Goal: Use online tool/utility: Utilize a website feature to perform a specific function

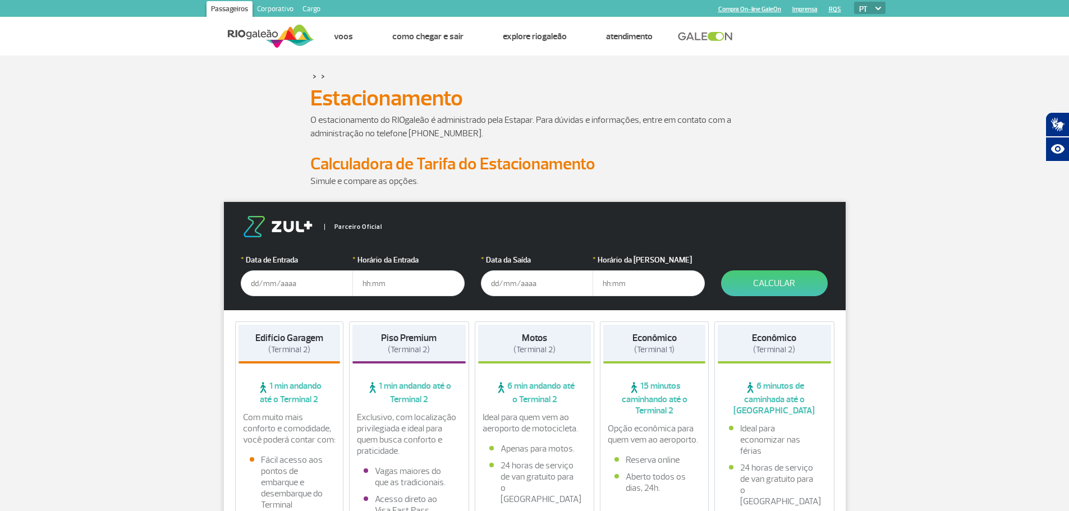
click at [270, 287] on input "text" at bounding box center [297, 284] width 112 height 26
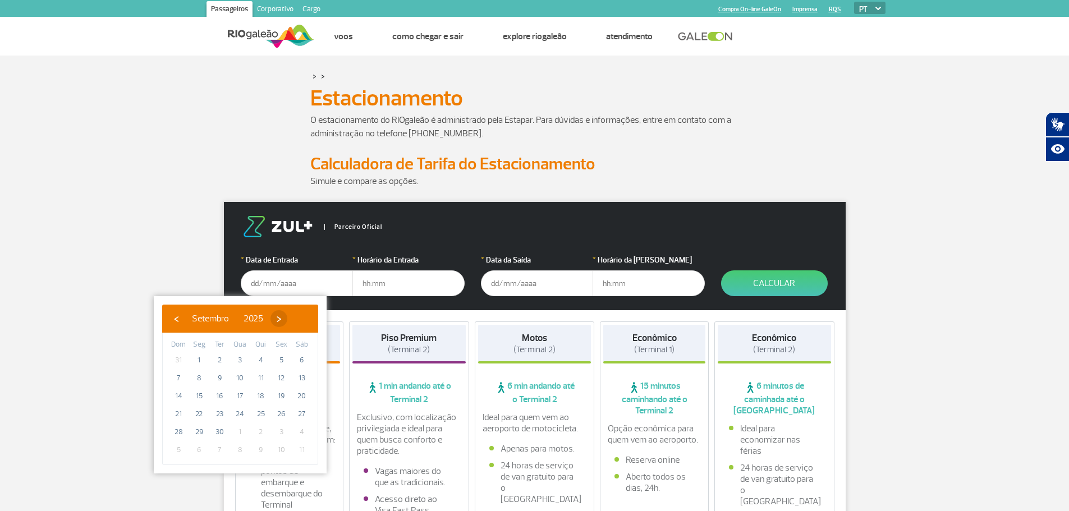
click at [287, 316] on span "›" at bounding box center [279, 318] width 17 height 17
click at [281, 317] on span "›" at bounding box center [272, 318] width 17 height 17
click at [289, 317] on span "›" at bounding box center [280, 318] width 17 height 17
click at [276, 317] on span "›" at bounding box center [267, 318] width 17 height 17
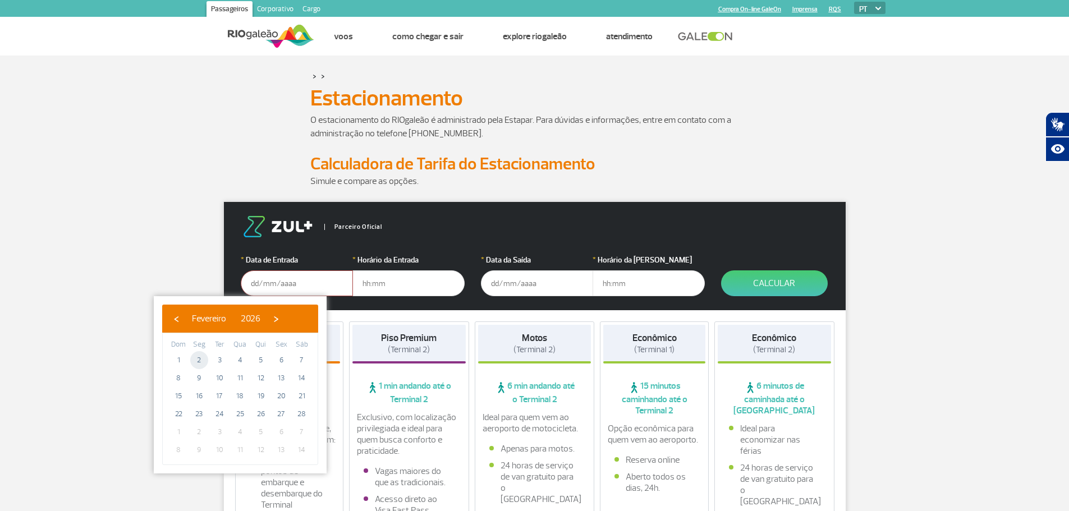
click at [203, 365] on span "2" at bounding box center [199, 360] width 18 height 18
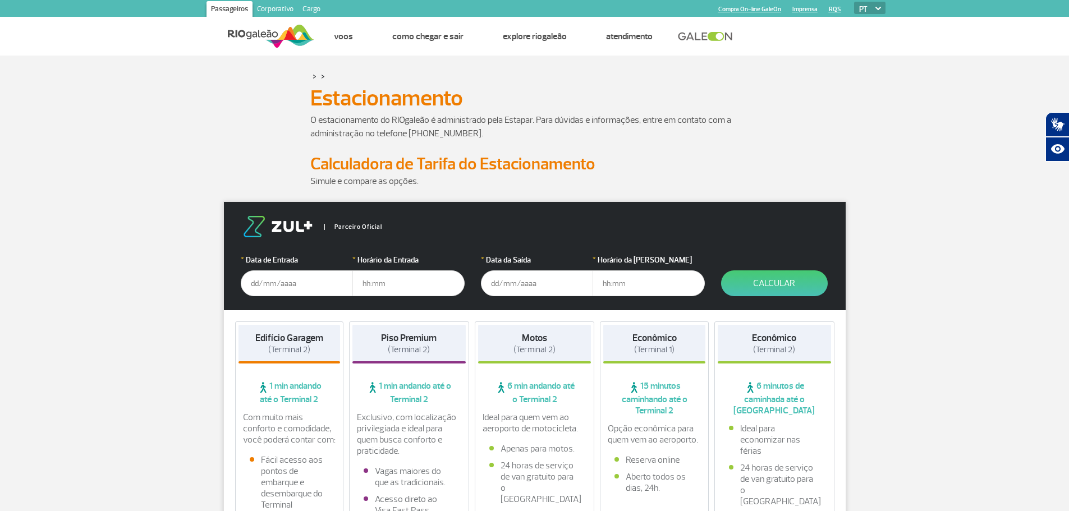
type input "[DATE]"
click at [378, 282] on input "text" at bounding box center [408, 284] width 112 height 26
type input "07:00"
click at [501, 280] on input "text" at bounding box center [537, 284] width 112 height 26
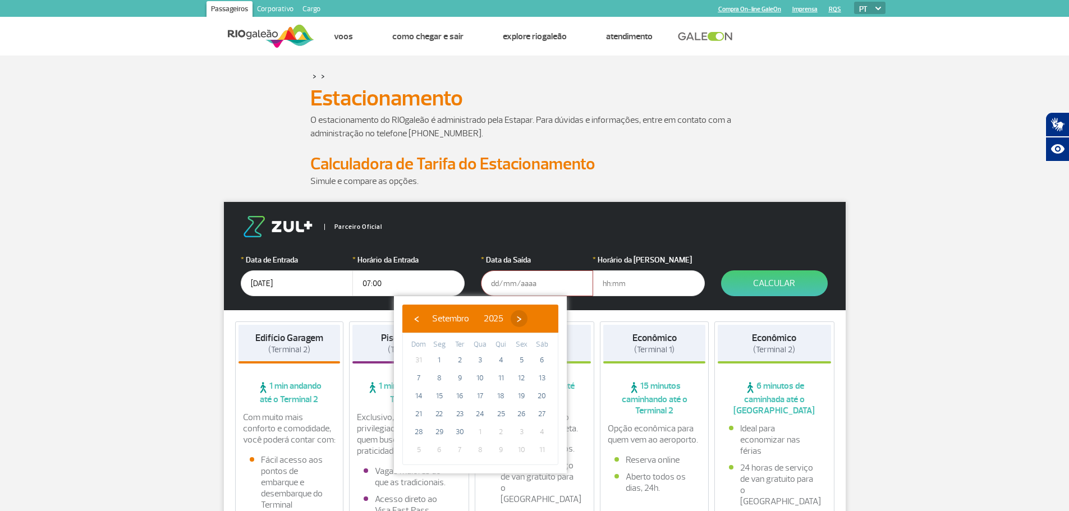
click at [528, 314] on span "›" at bounding box center [519, 318] width 17 height 17
click at [521, 314] on span "›" at bounding box center [512, 318] width 17 height 17
click at [529, 314] on span "›" at bounding box center [520, 318] width 17 height 17
click at [516, 314] on span "›" at bounding box center [508, 318] width 17 height 17
click at [519, 355] on span "6" at bounding box center [521, 360] width 18 height 18
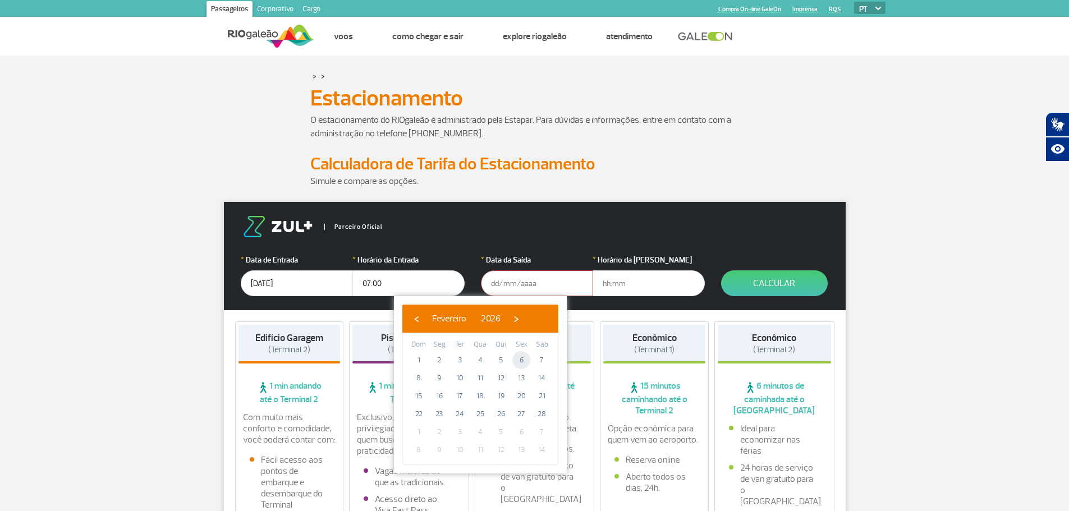
type input "[DATE]"
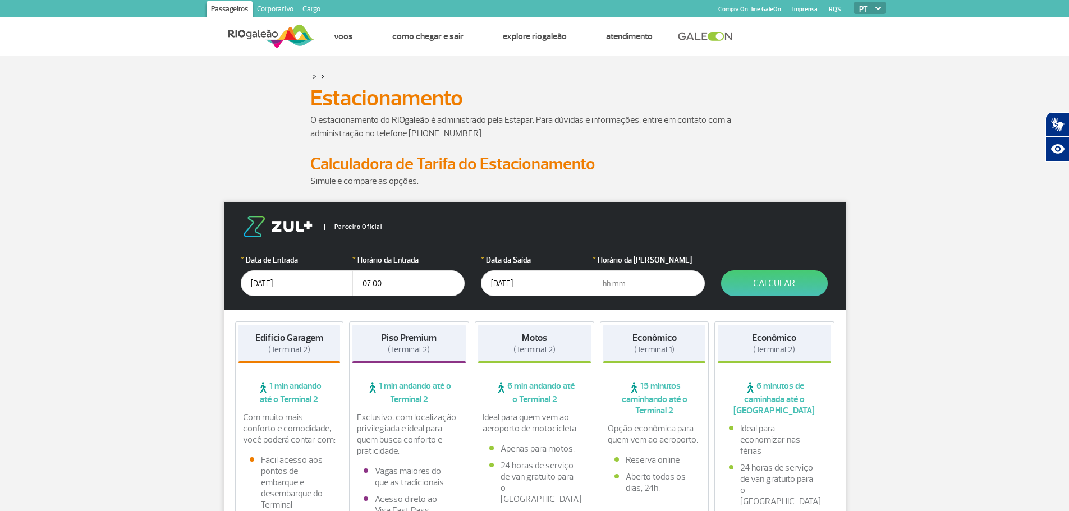
click at [614, 286] on input "text" at bounding box center [649, 284] width 112 height 26
drag, startPoint x: 634, startPoint y: 285, endPoint x: 597, endPoint y: 285, distance: 36.5
click at [597, 285] on input "07:0" at bounding box center [649, 284] width 112 height 26
type input "18:00"
click at [750, 288] on button "Calcular" at bounding box center [774, 284] width 107 height 26
